Goal: Information Seeking & Learning: Learn about a topic

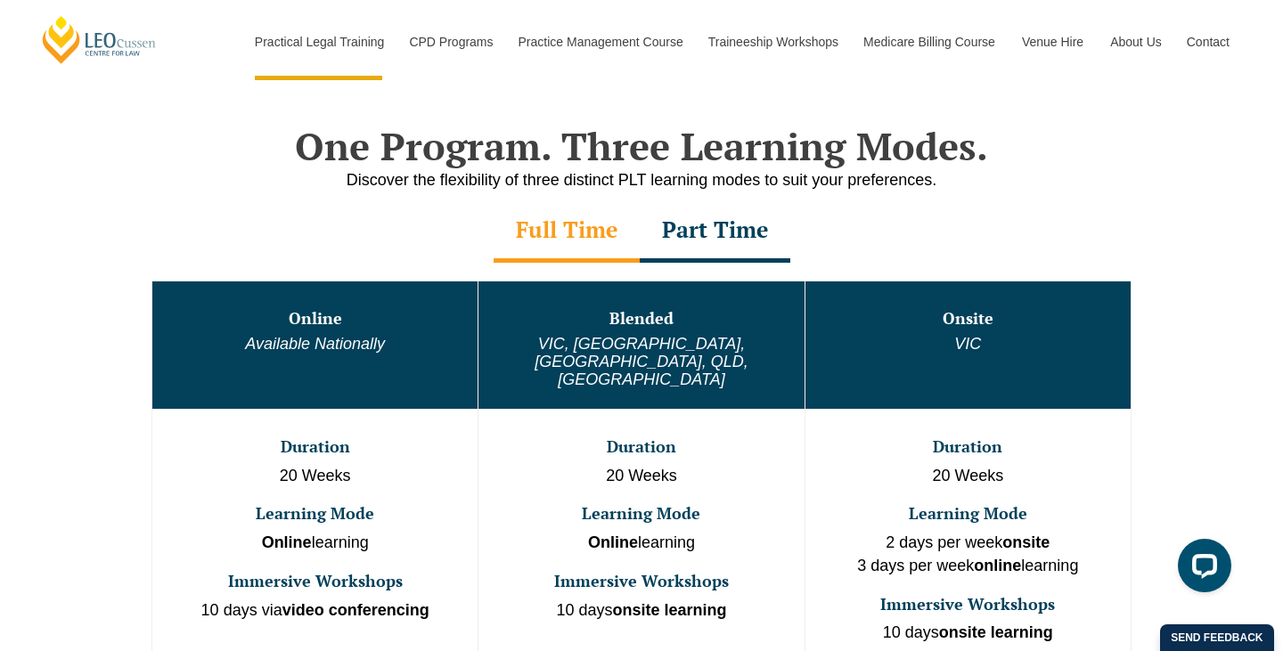
scroll to position [843, 0]
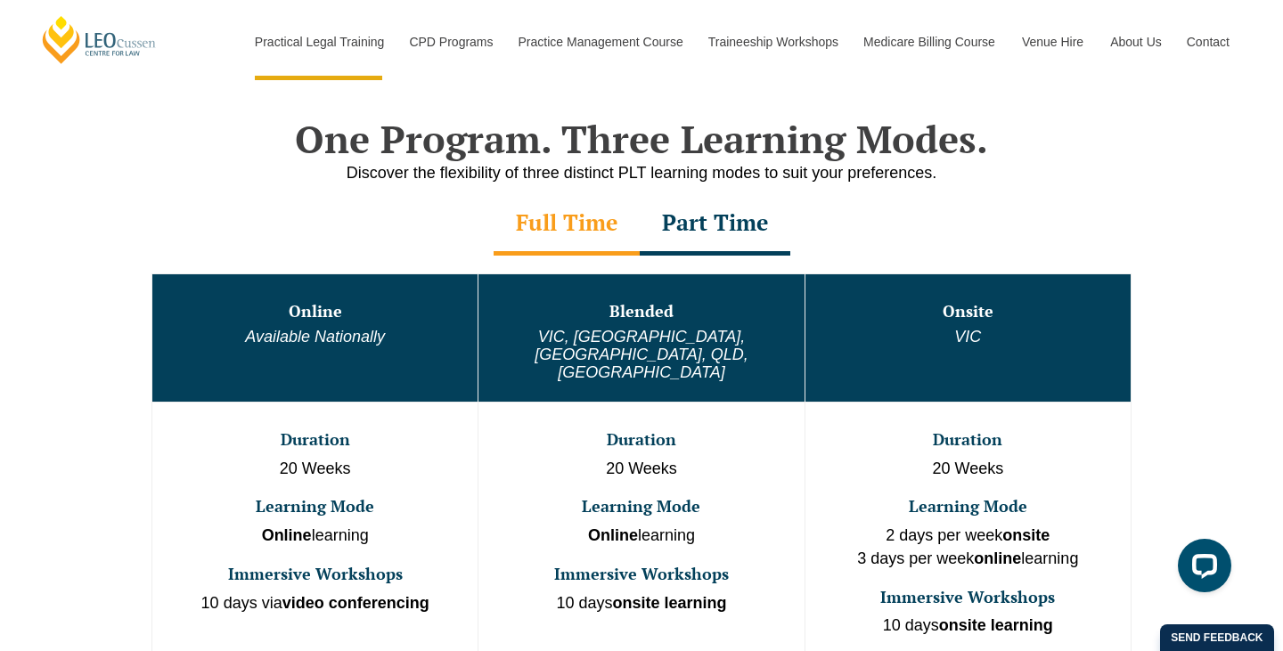
click at [682, 219] on div "Part Time" at bounding box center [715, 224] width 151 height 62
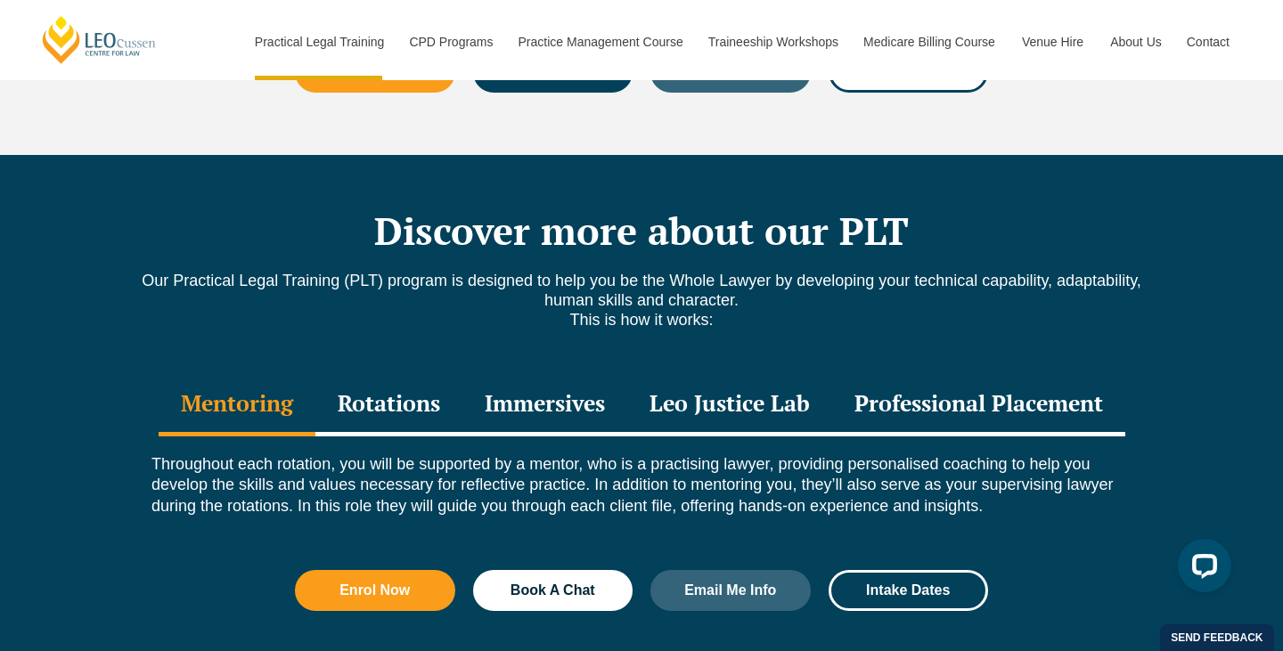
scroll to position [2444, 0]
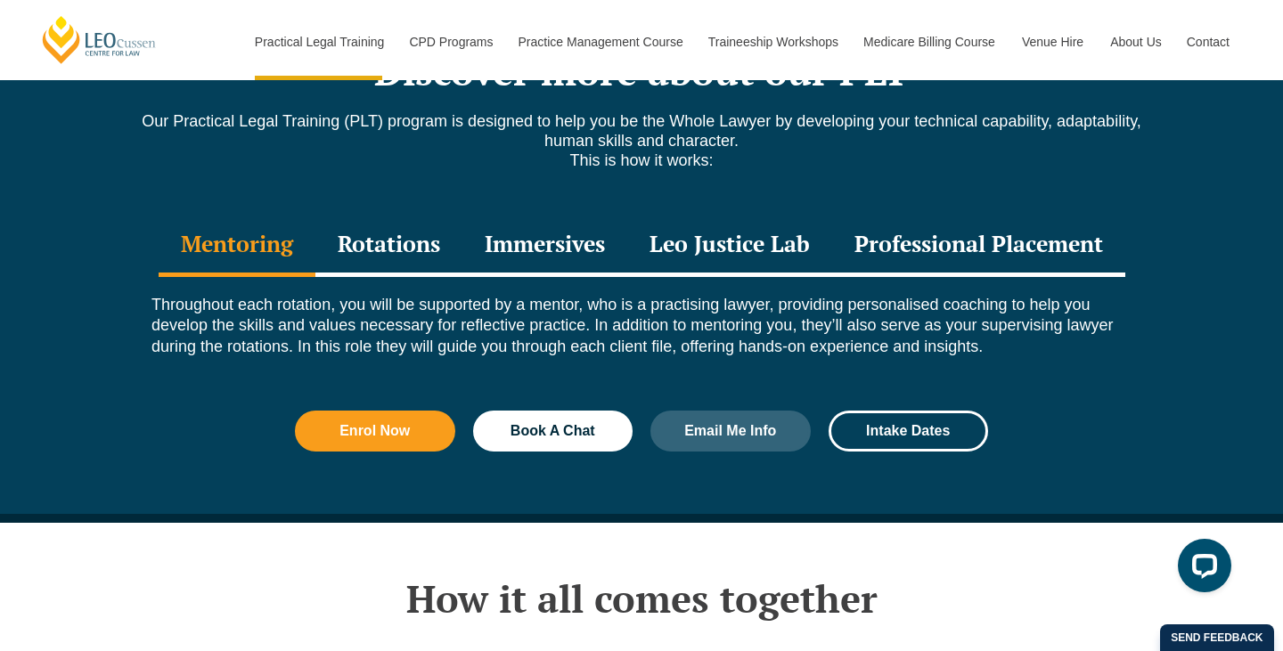
click at [430, 227] on div "Rotations" at bounding box center [388, 246] width 147 height 62
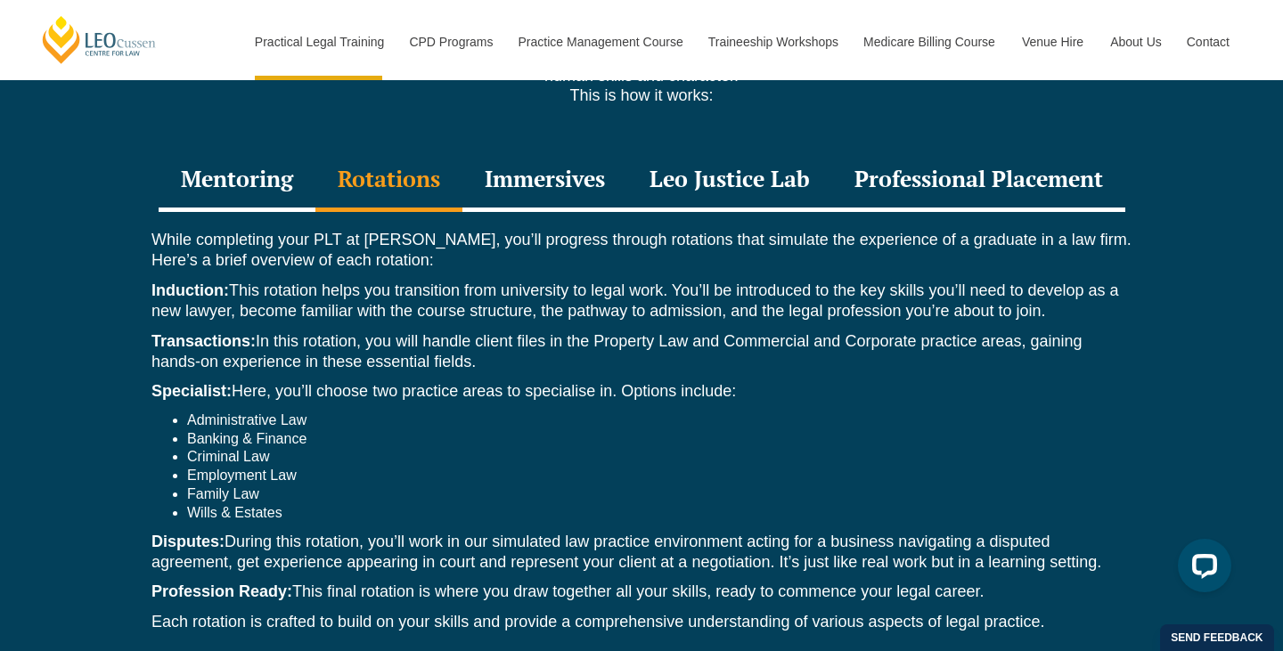
scroll to position [2514, 0]
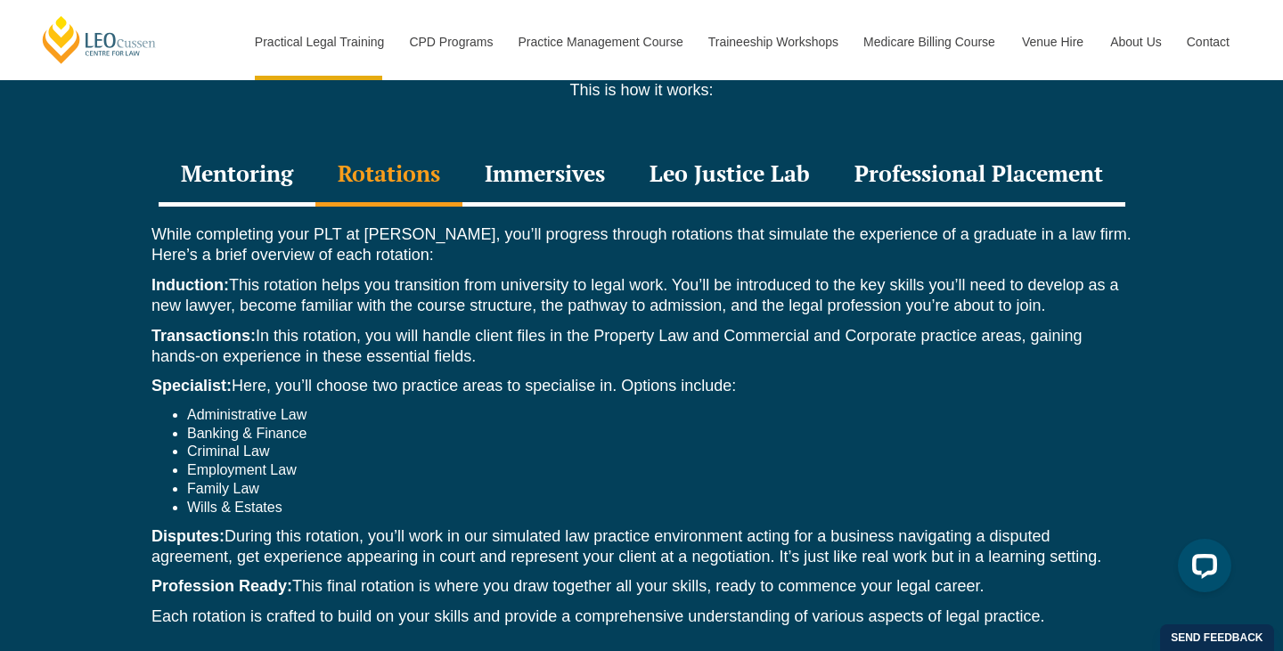
click at [510, 167] on div "Immersives" at bounding box center [544, 175] width 165 height 62
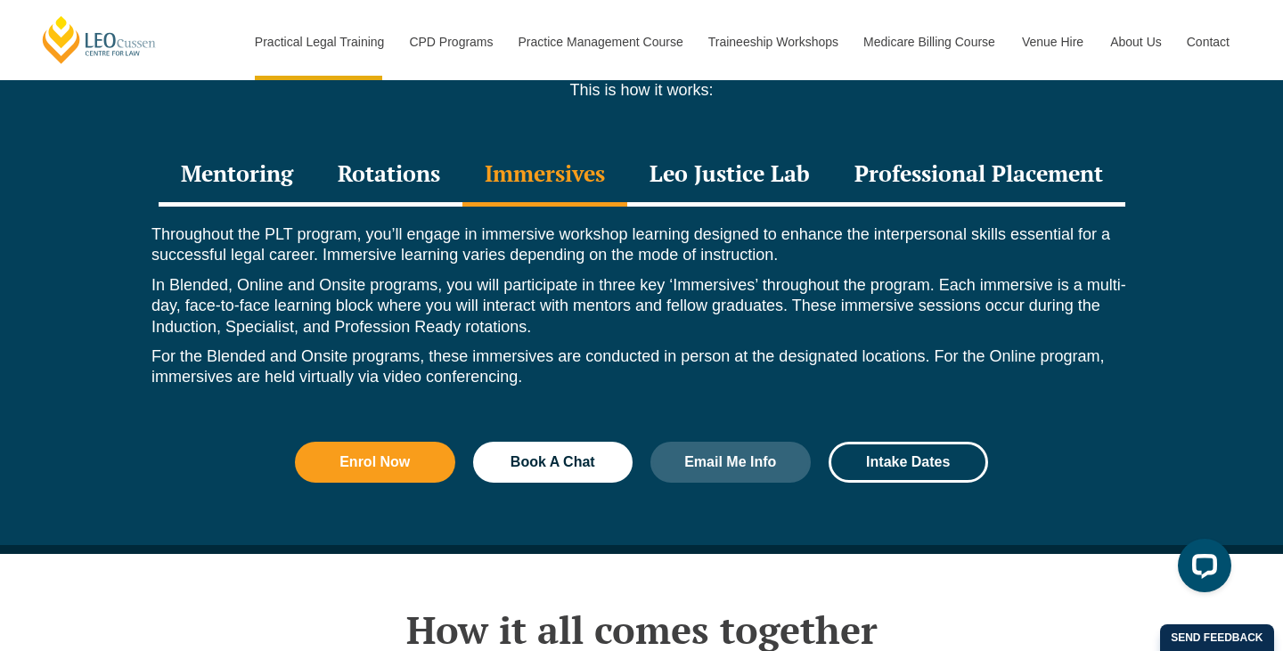
click at [766, 167] on div "Leo Justice Lab" at bounding box center [729, 175] width 205 height 62
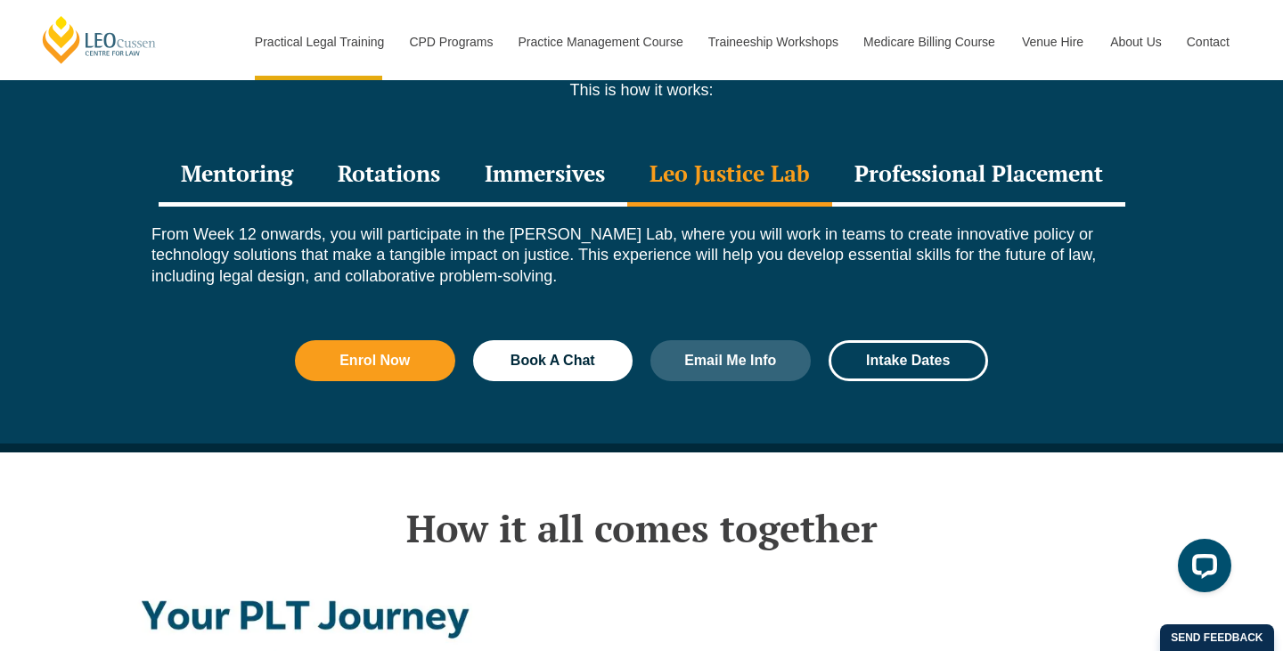
click at [865, 179] on div "Professional Placement" at bounding box center [978, 175] width 293 height 62
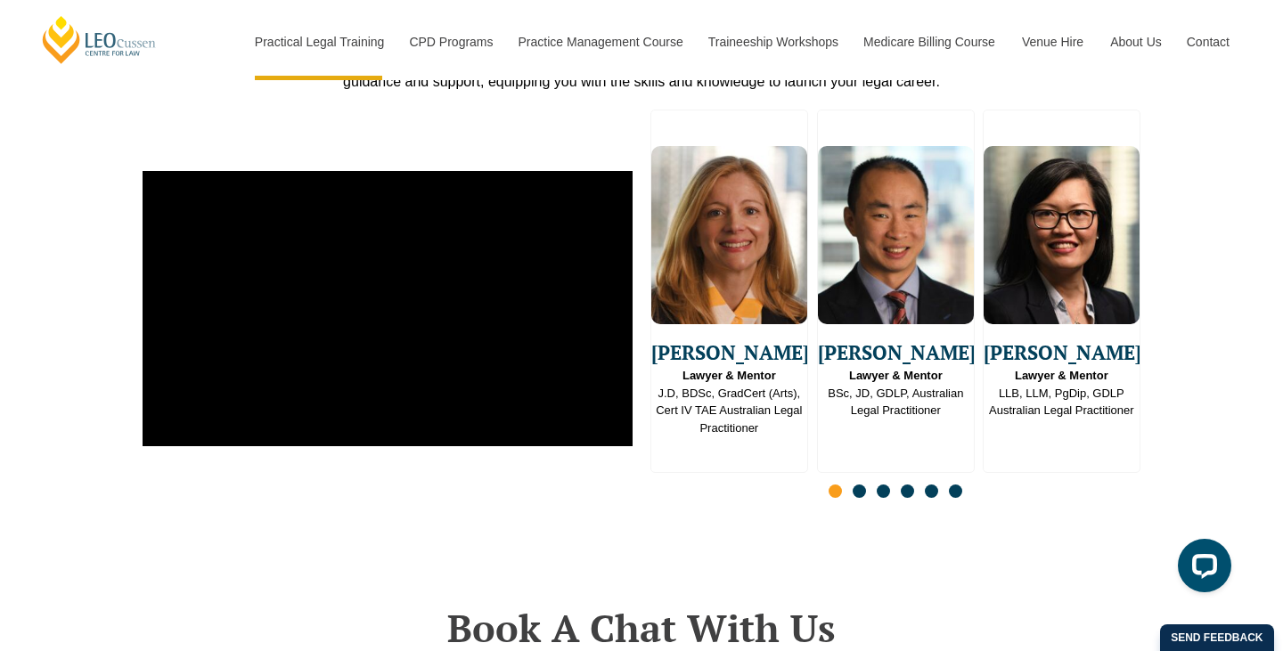
scroll to position [4629, 0]
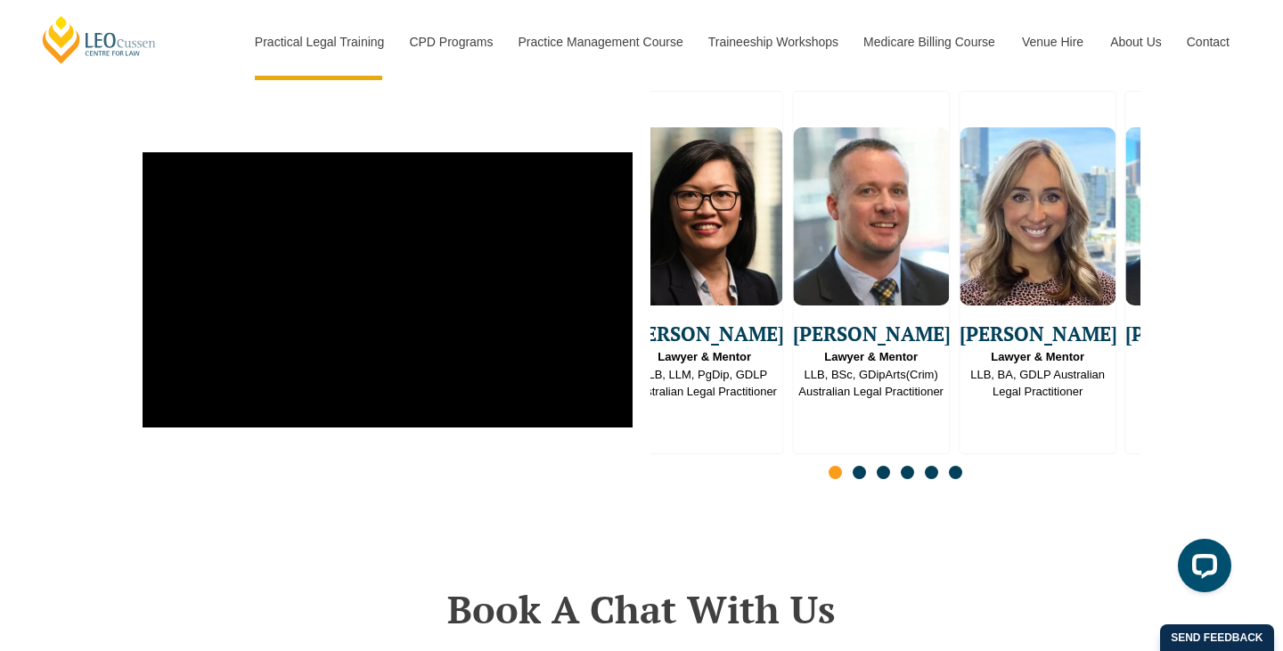
click at [733, 282] on img "3 / 16" at bounding box center [705, 216] width 156 height 178
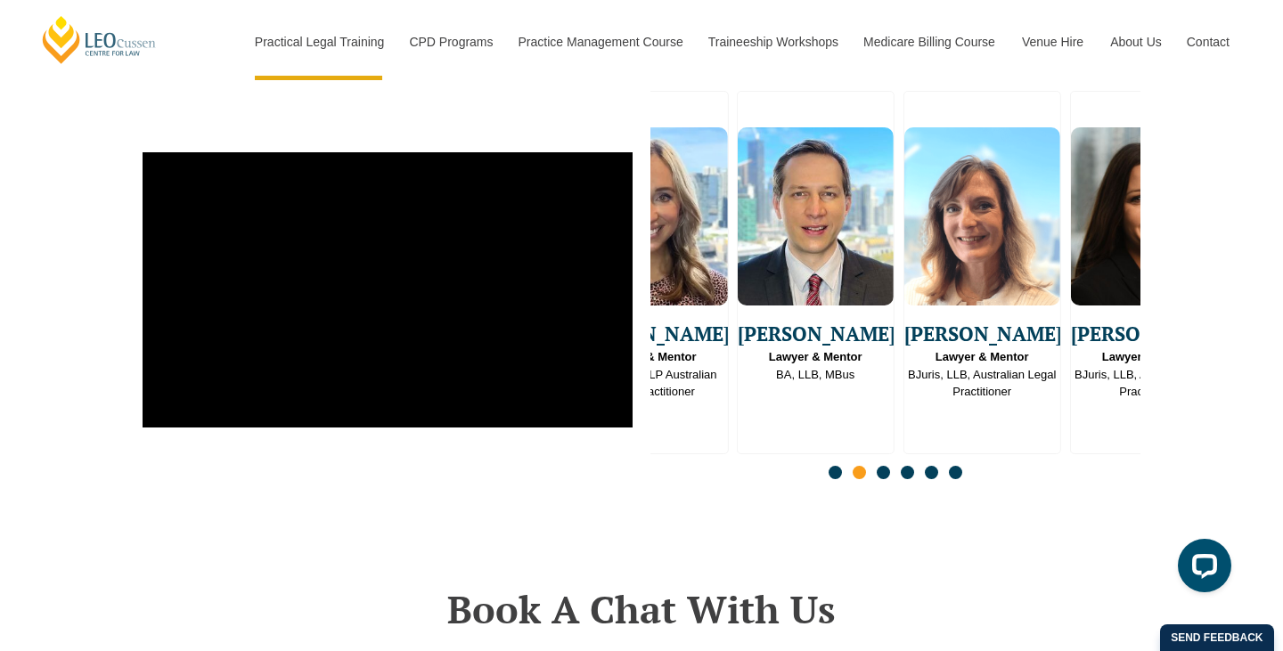
click at [759, 314] on div "Bradley Wright Lawyer & Mentor BA, LLB, MBus" at bounding box center [816, 248] width 156 height 269
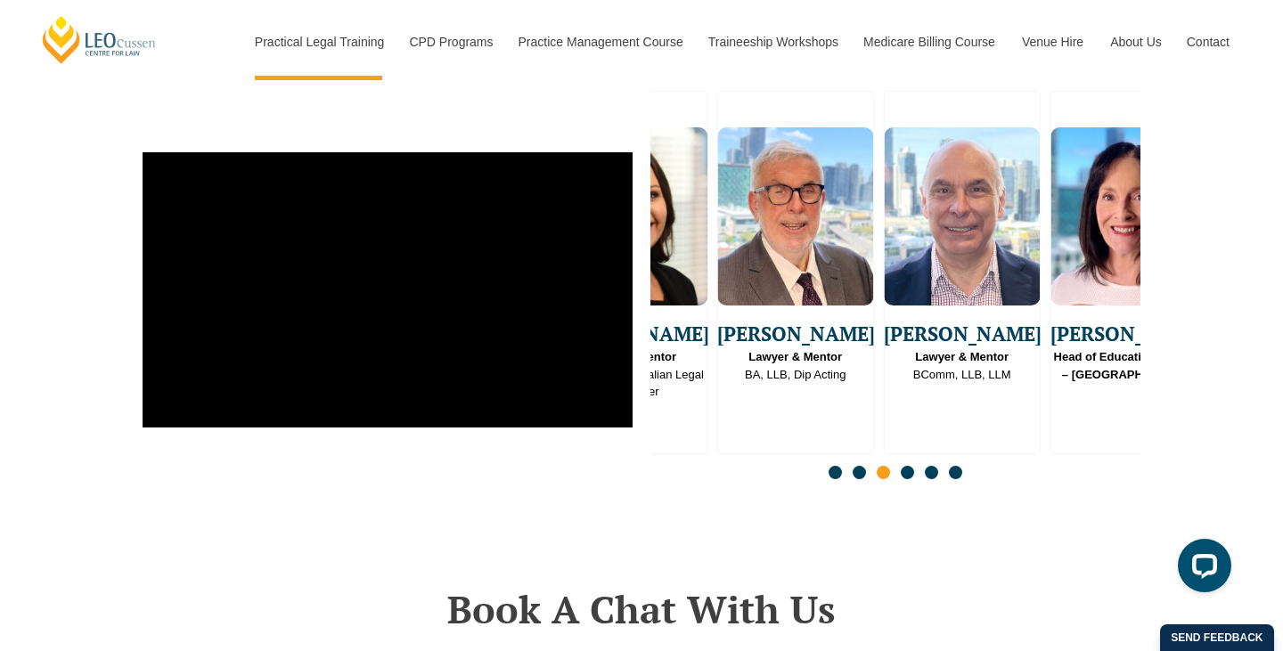
click at [754, 306] on img "9 / 16" at bounding box center [796, 216] width 156 height 178
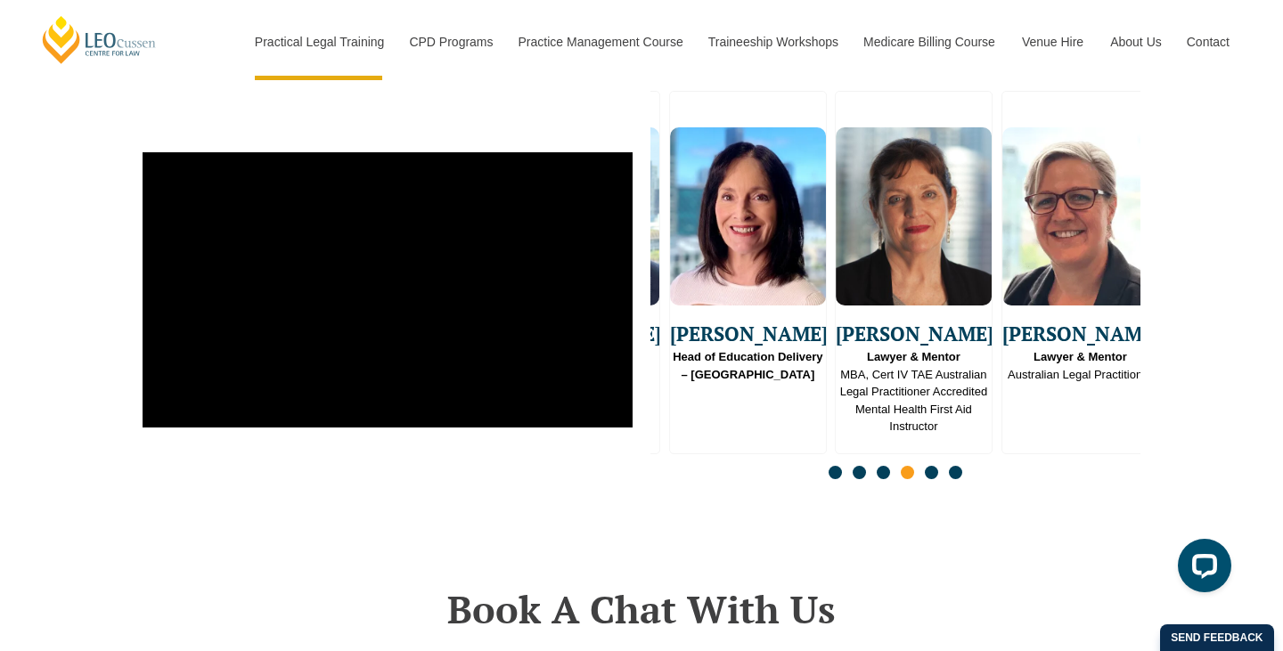
click at [836, 291] on img "12 / 16" at bounding box center [914, 216] width 156 height 178
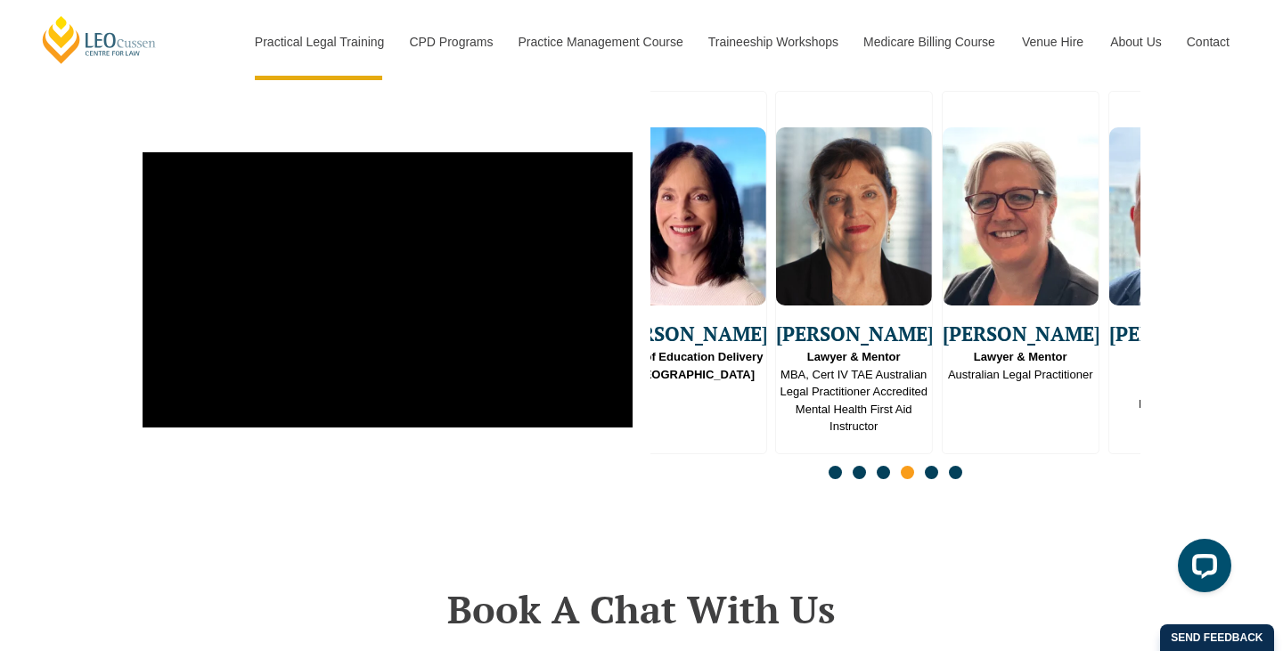
click at [657, 320] on div "Tracy Reeves Head of Education Delivery – QLD" at bounding box center [687, 248] width 156 height 269
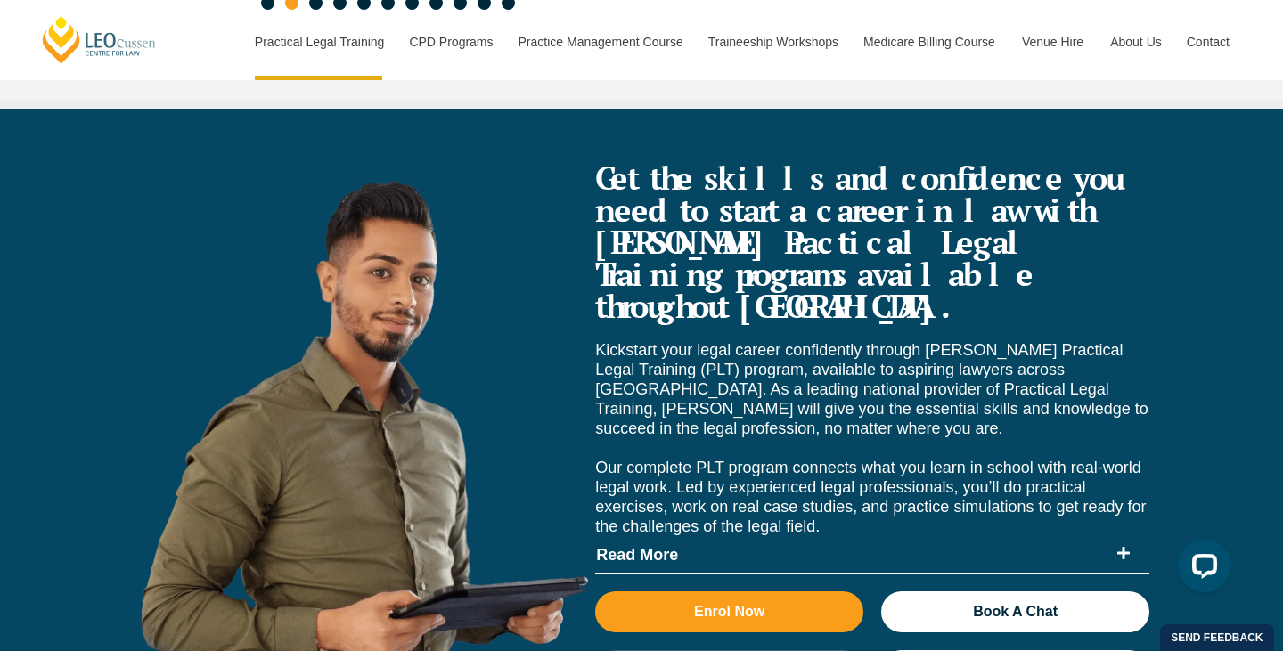
scroll to position [6591, 0]
